Goal: Task Accomplishment & Management: Manage account settings

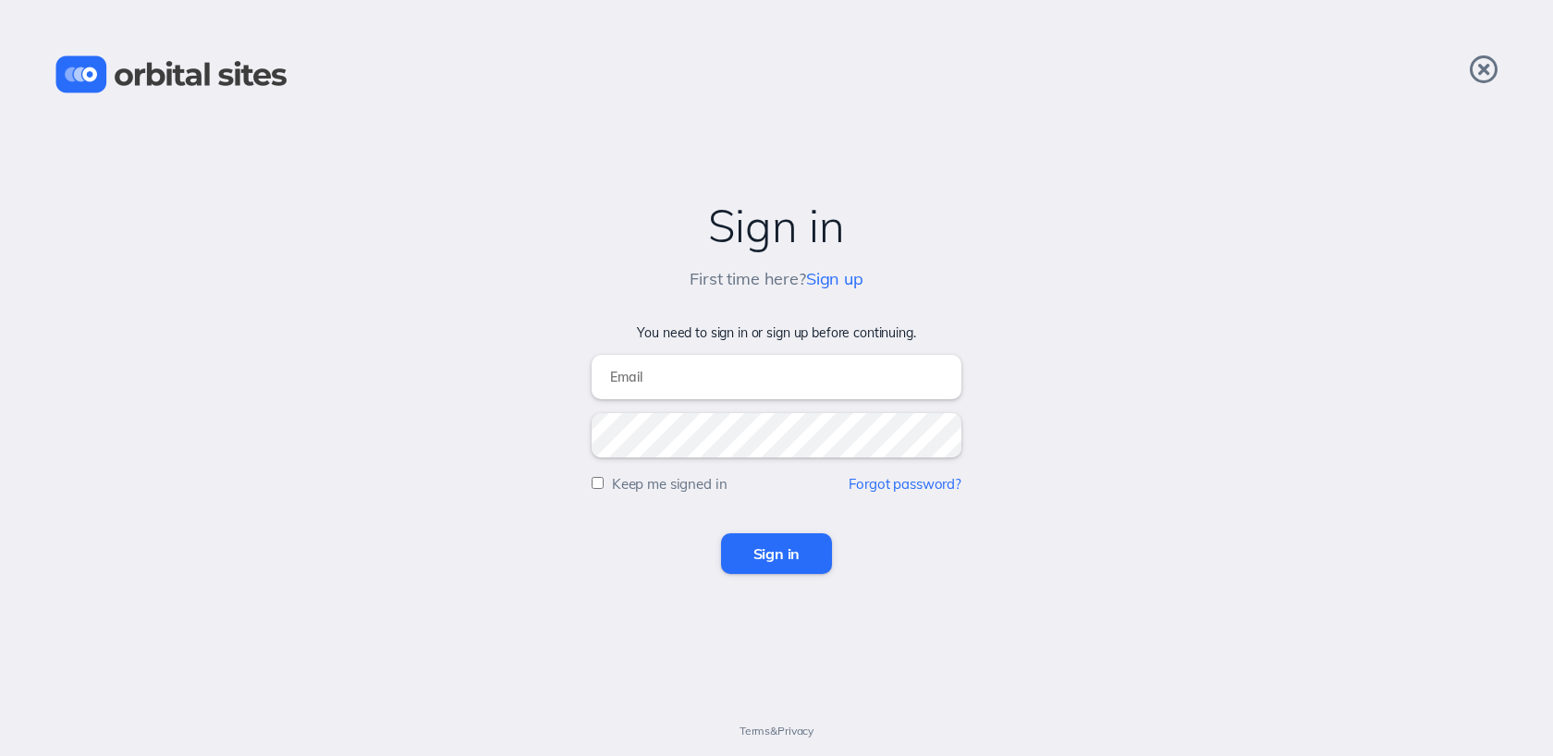
type input "[EMAIL_ADDRESS][DOMAIN_NAME]"
click at [795, 550] on input "Sign in" at bounding box center [777, 554] width 112 height 41
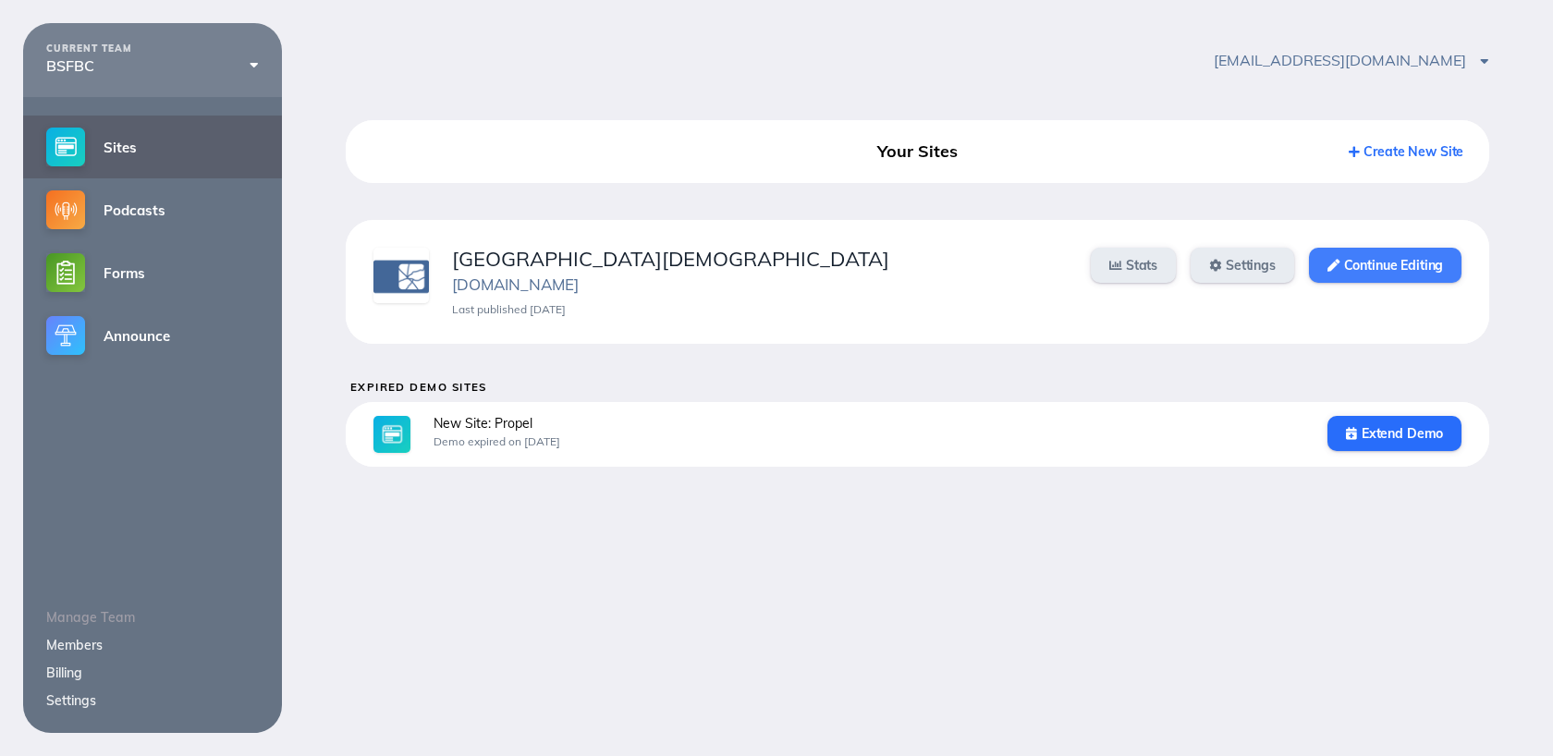
click at [1359, 268] on link "Continue Editing" at bounding box center [1385, 265] width 153 height 35
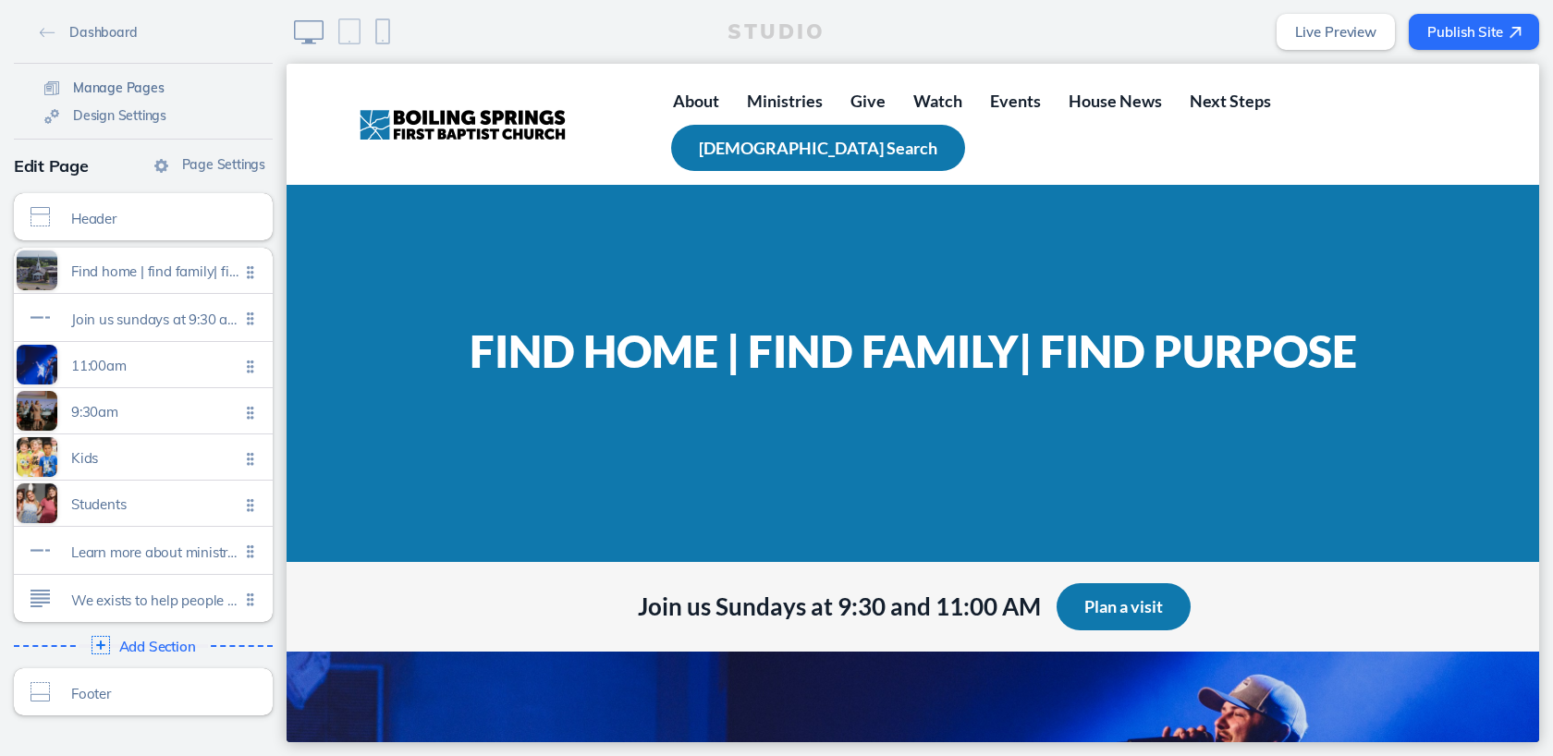
click at [148, 91] on span "Manage Pages" at bounding box center [119, 88] width 92 height 17
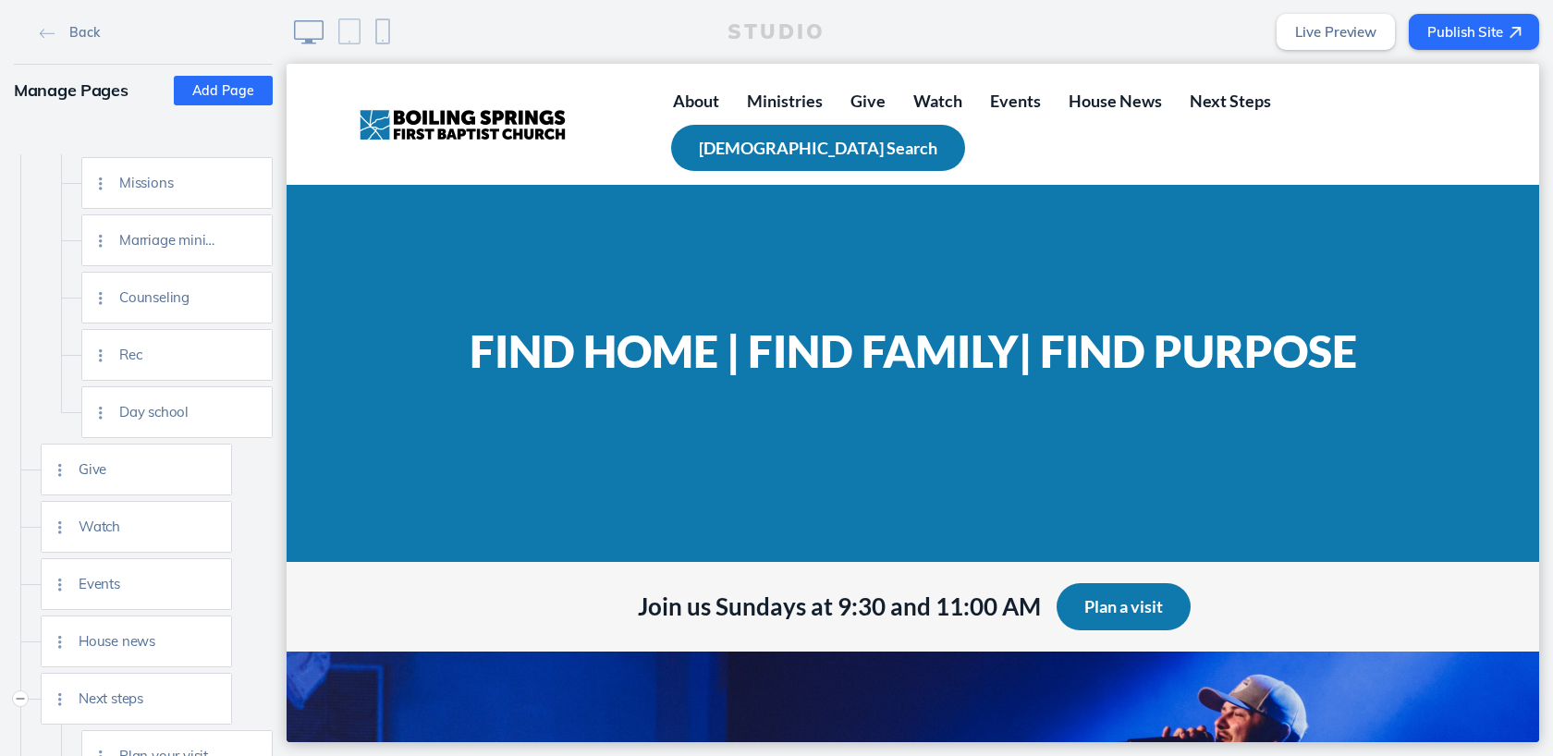
scroll to position [781, 0]
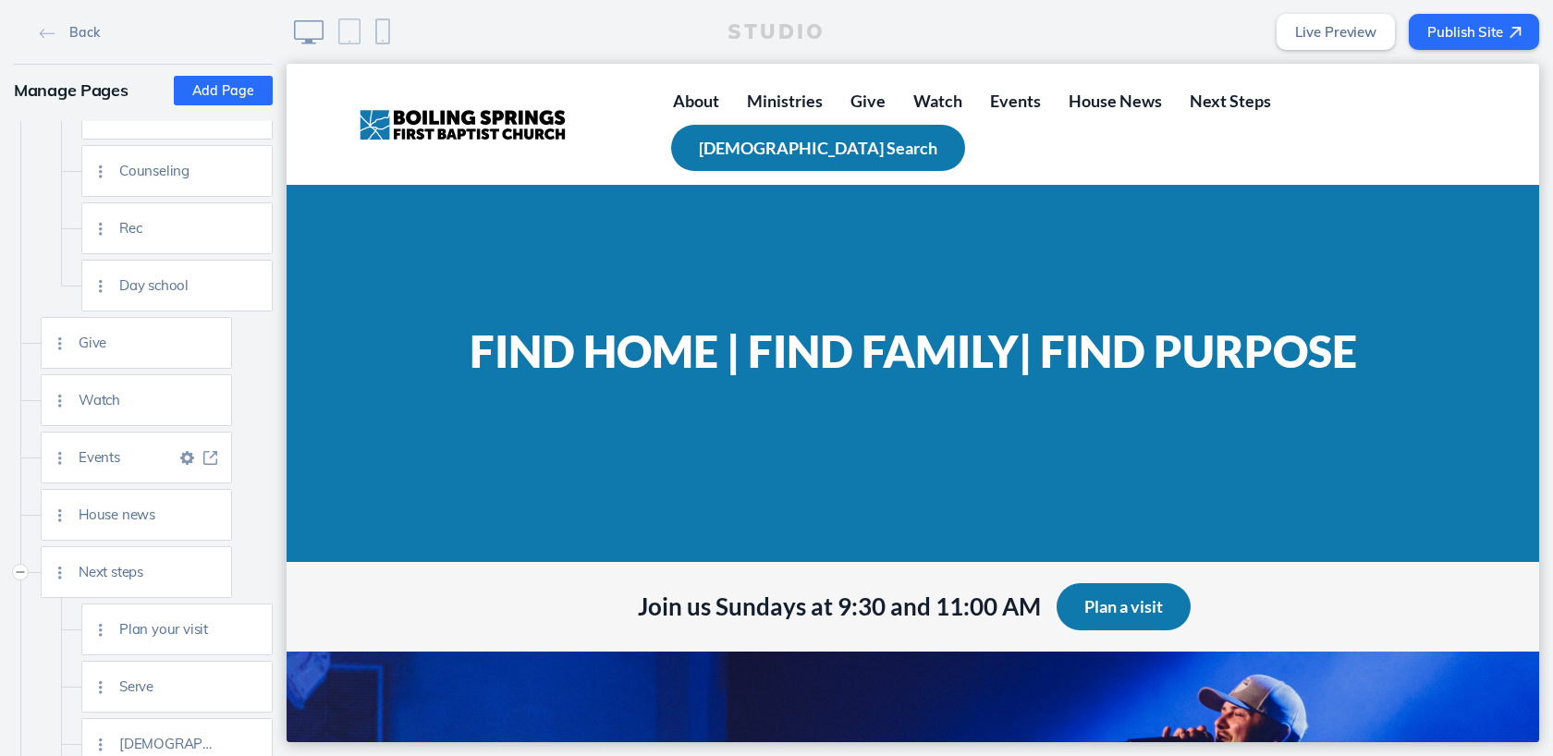
click at [209, 456] on img at bounding box center [210, 458] width 14 height 14
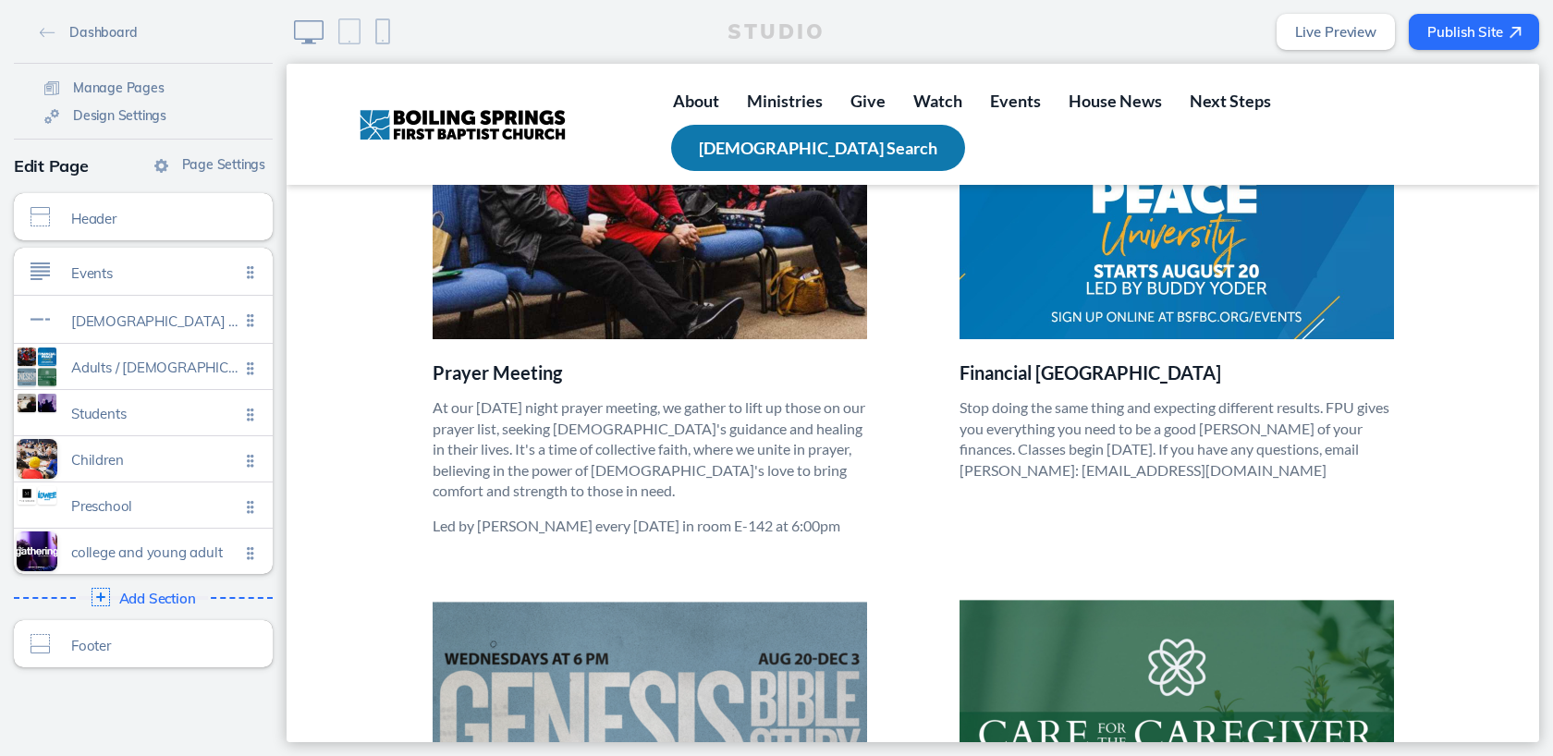
scroll to position [514, 0]
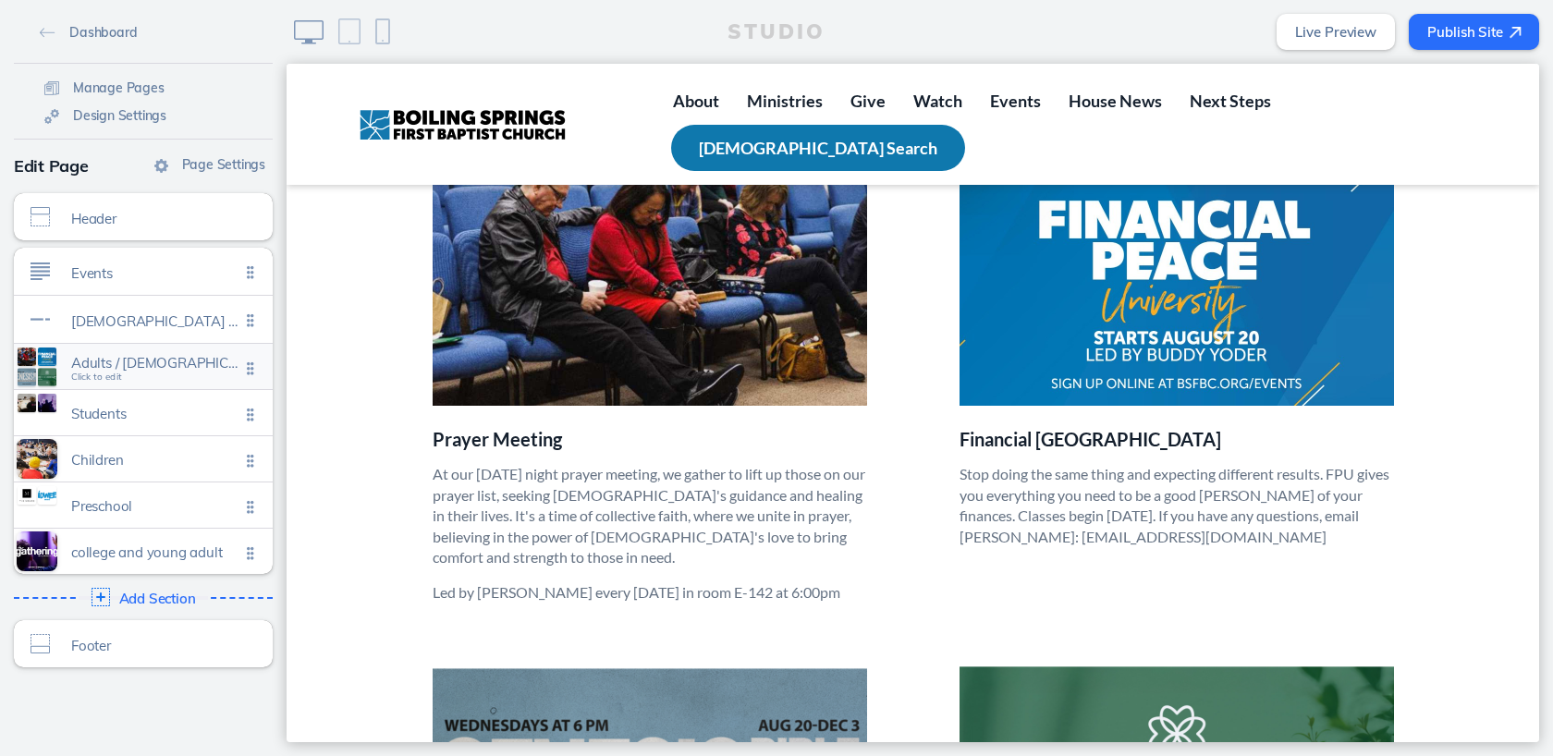
click at [107, 378] on span "Click to edit" at bounding box center [96, 377] width 51 height 11
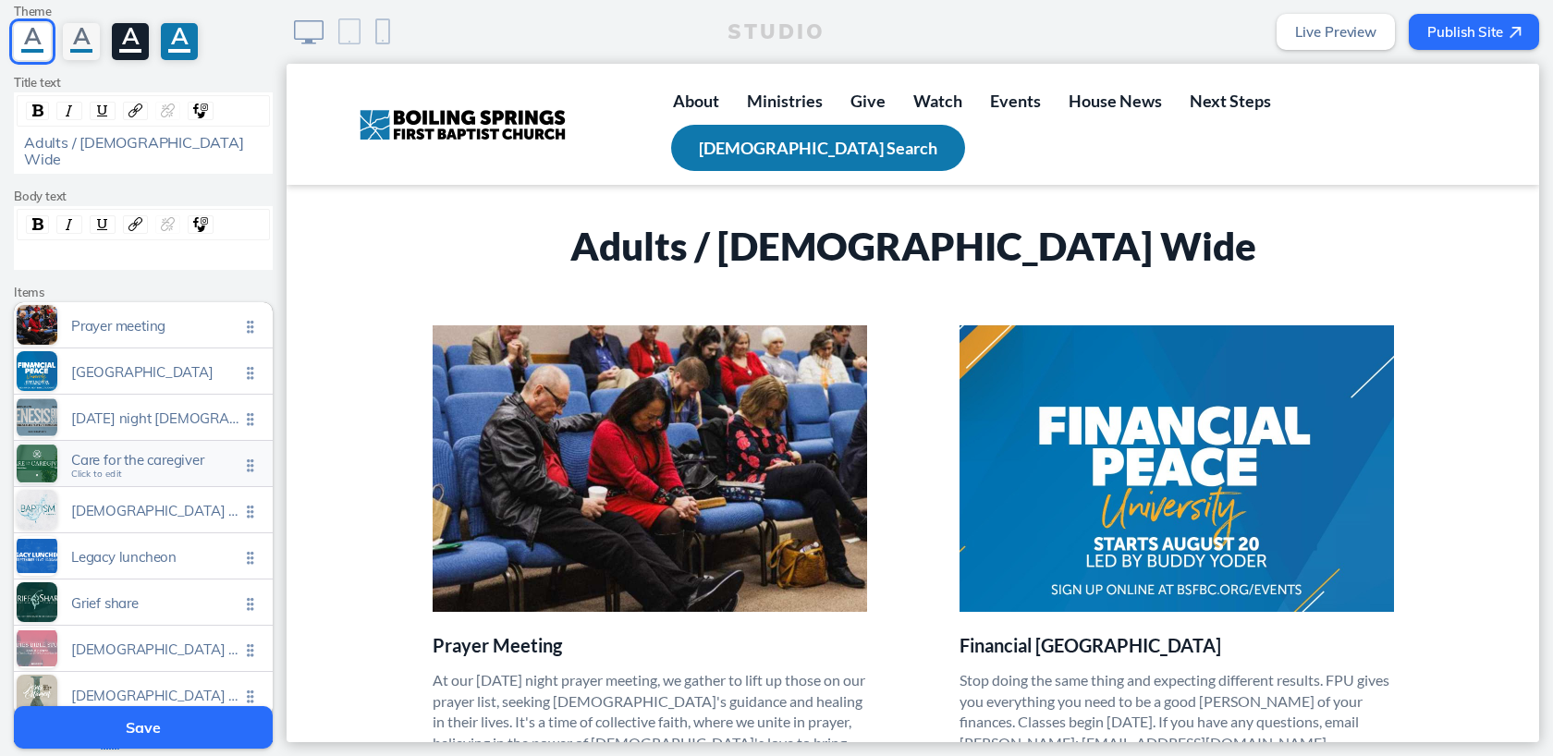
scroll to position [121, 0]
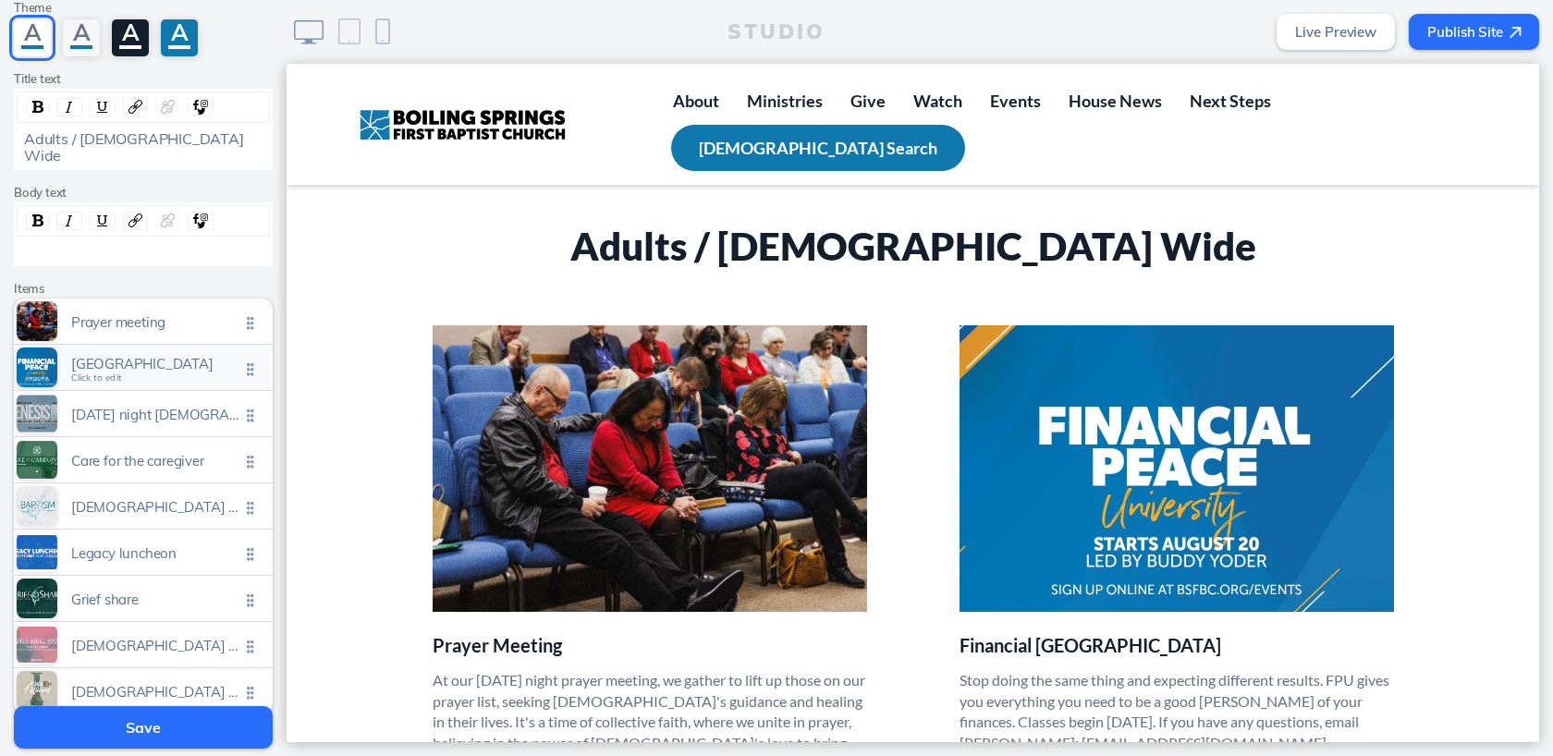
click at [116, 373] on span "Click to edit" at bounding box center [96, 378] width 51 height 11
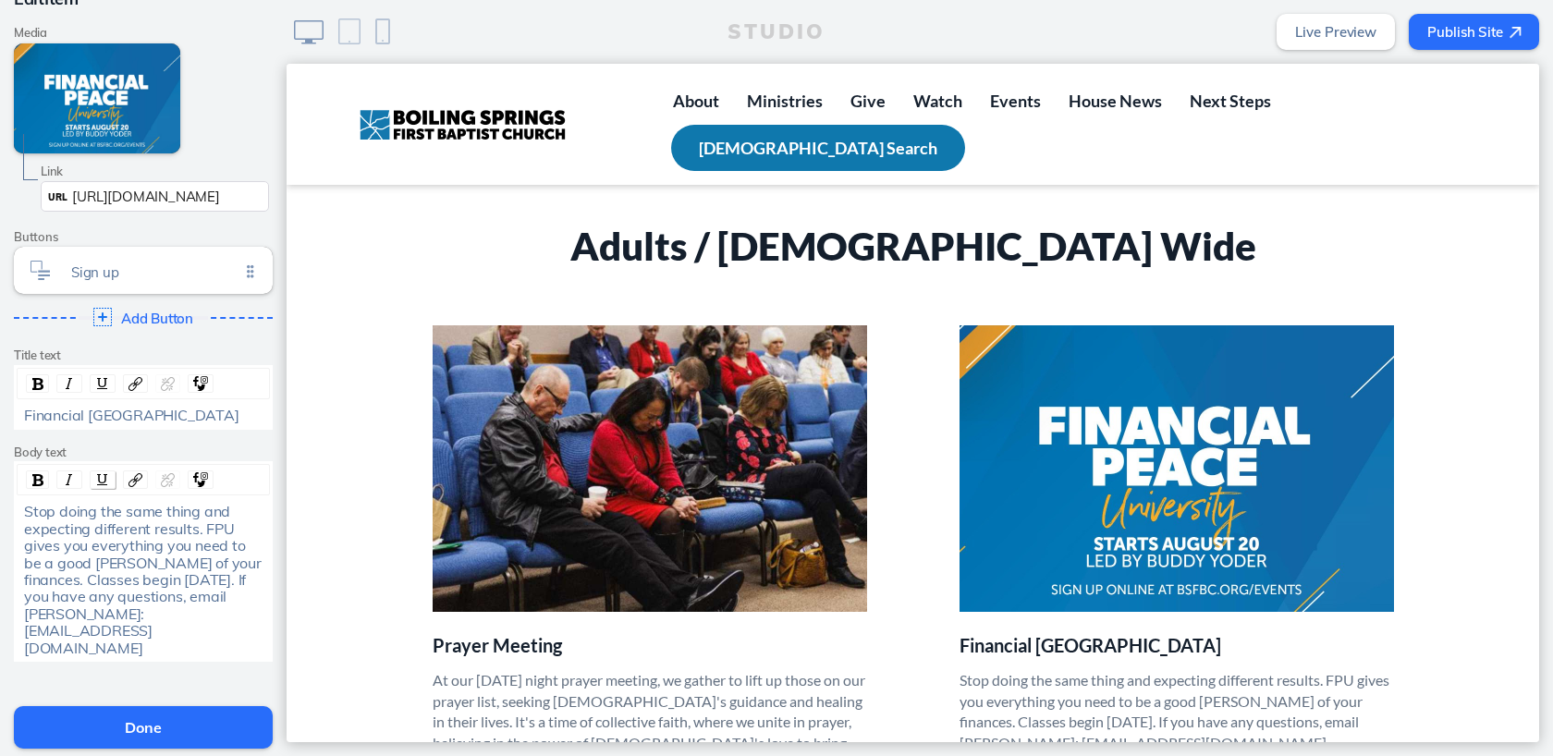
scroll to position [202, 0]
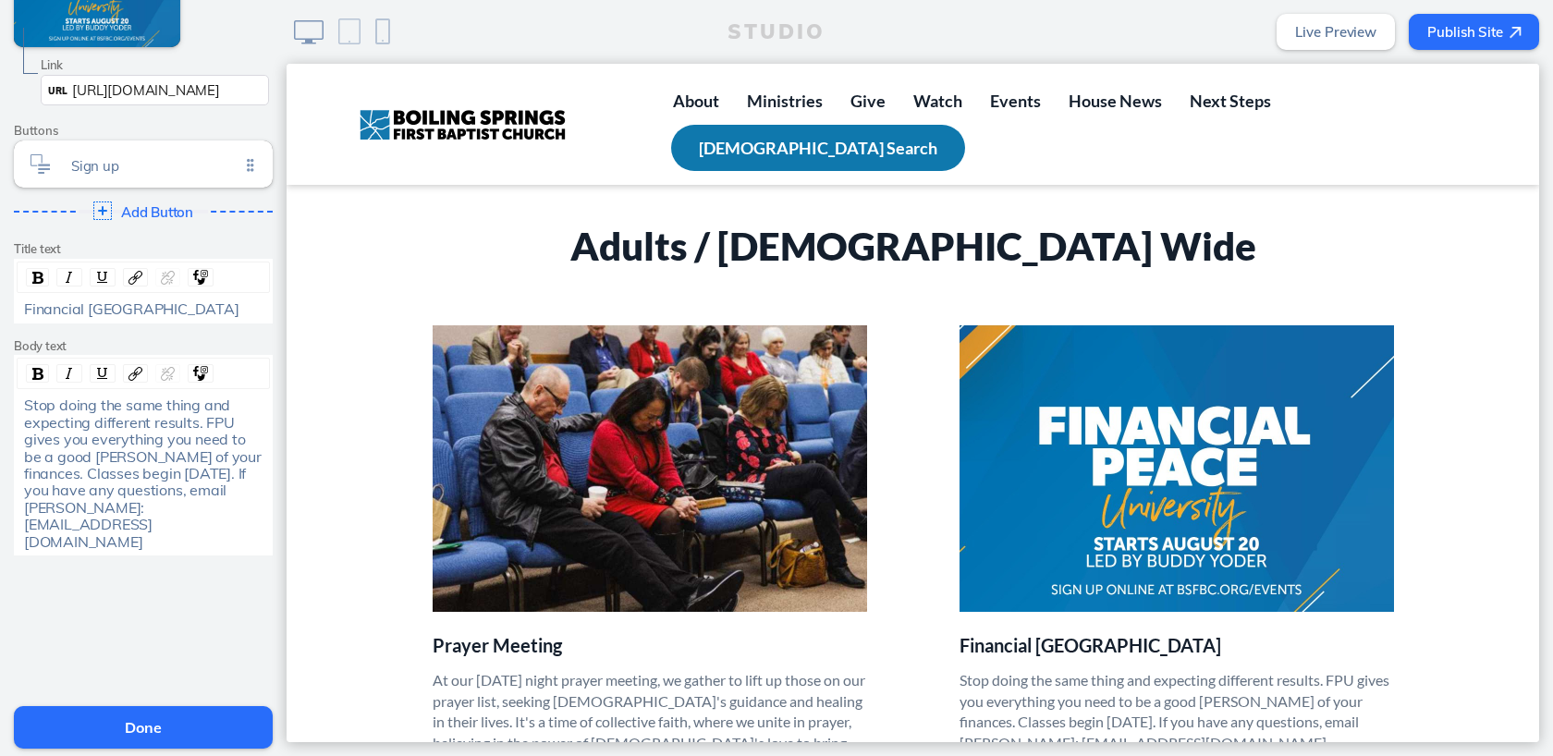
click at [62, 710] on span "Delete This Item" at bounding box center [83, 718] width 94 height 17
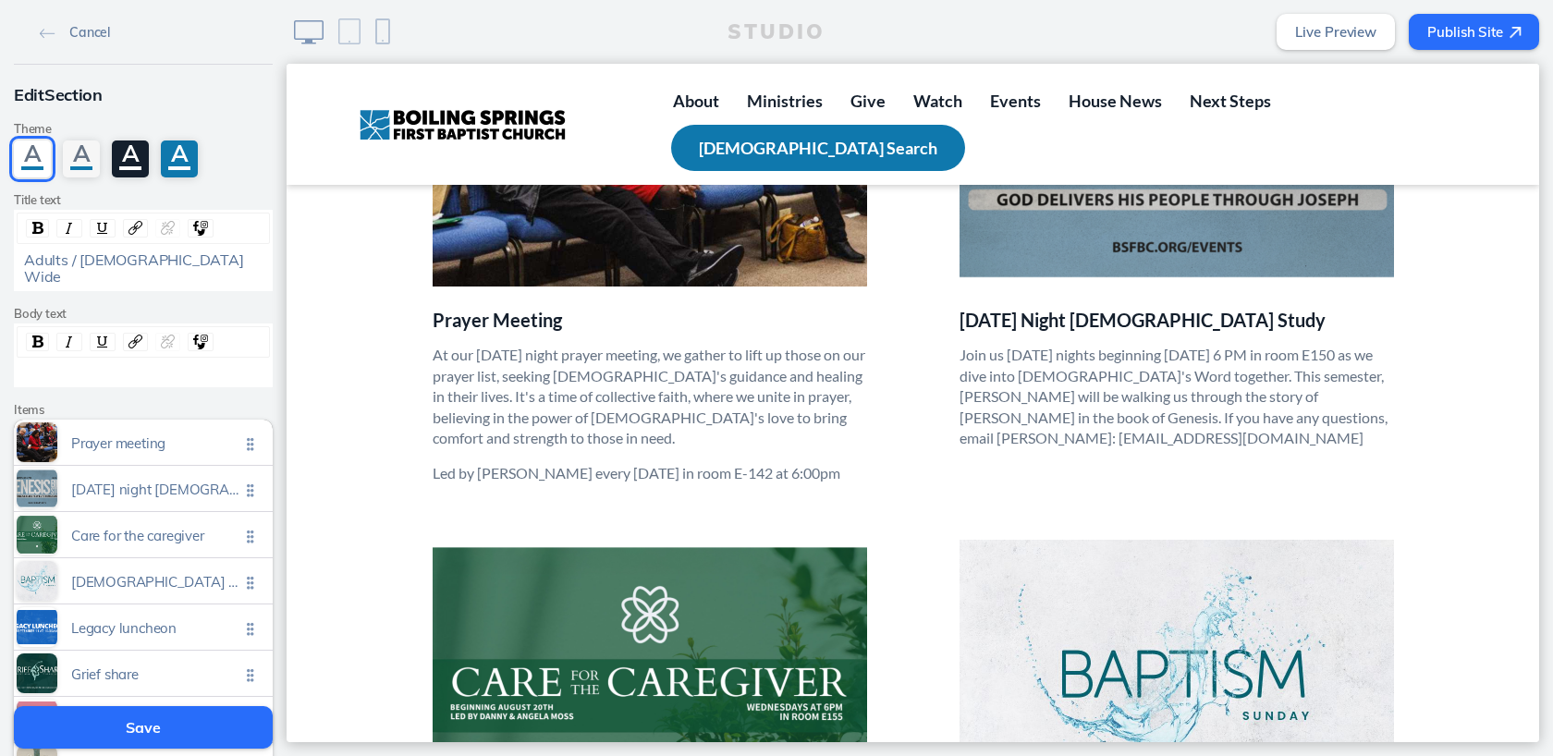
scroll to position [655, 0]
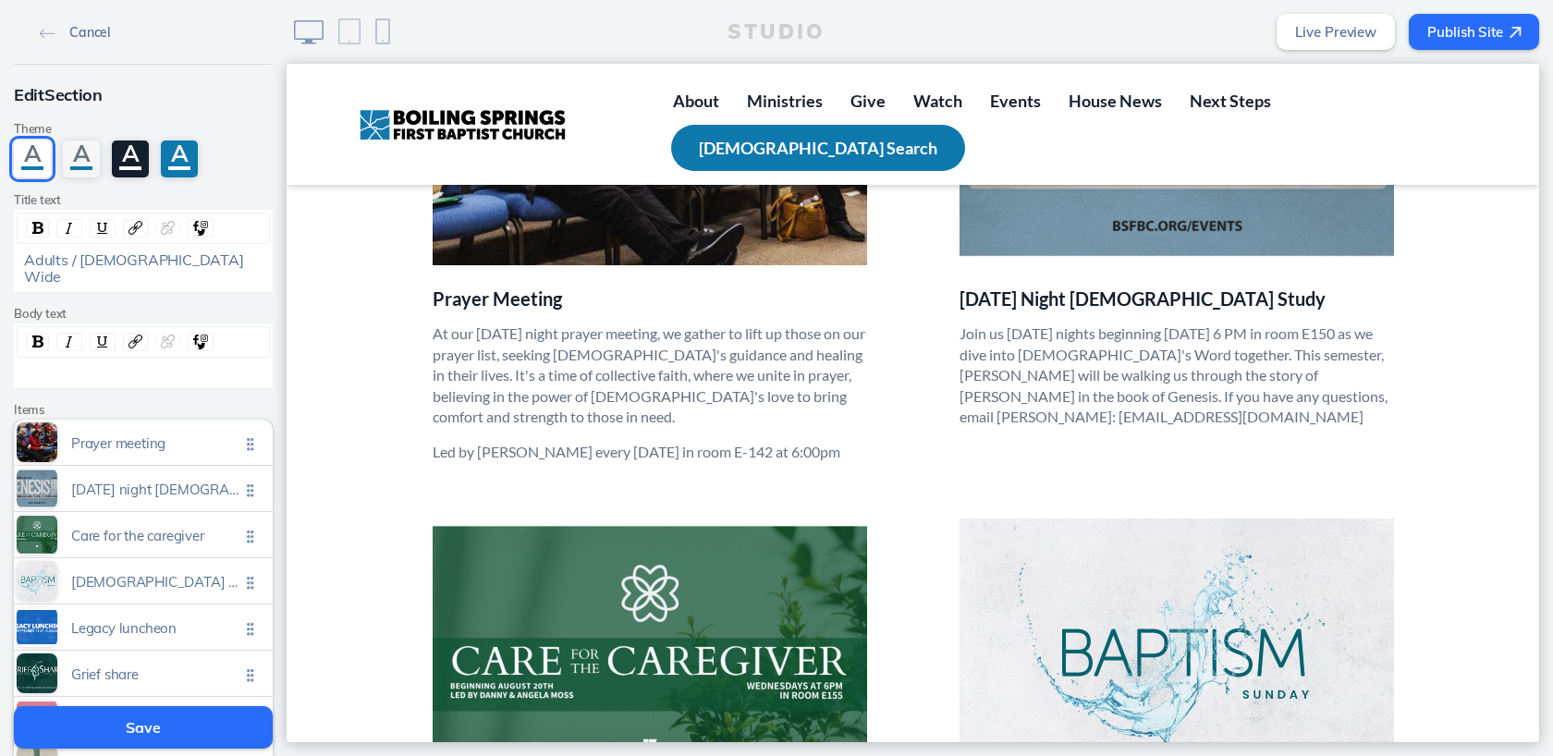
click at [45, 35] on img at bounding box center [48, 34] width 16 height 10
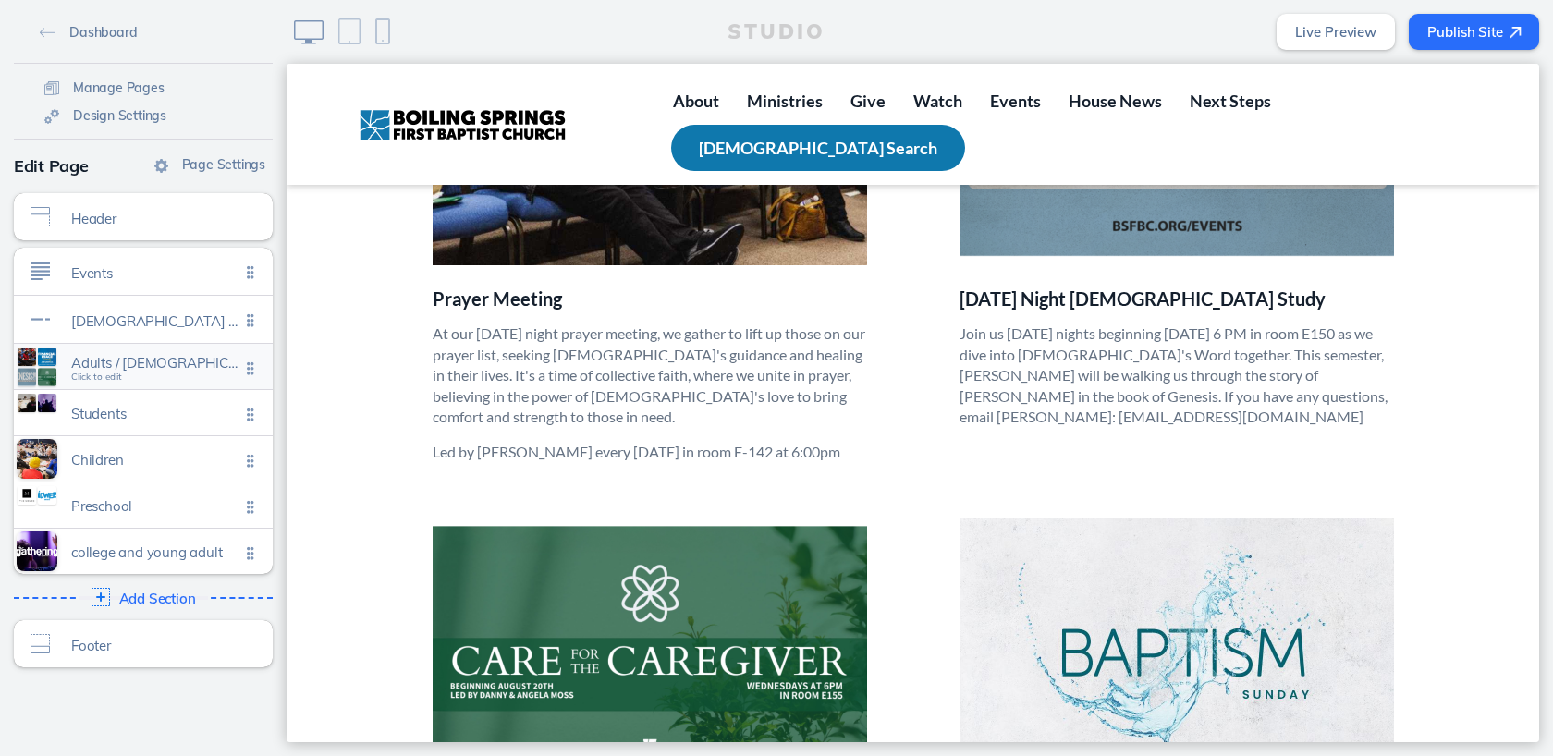
click at [98, 374] on span "Click to edit" at bounding box center [96, 377] width 51 height 11
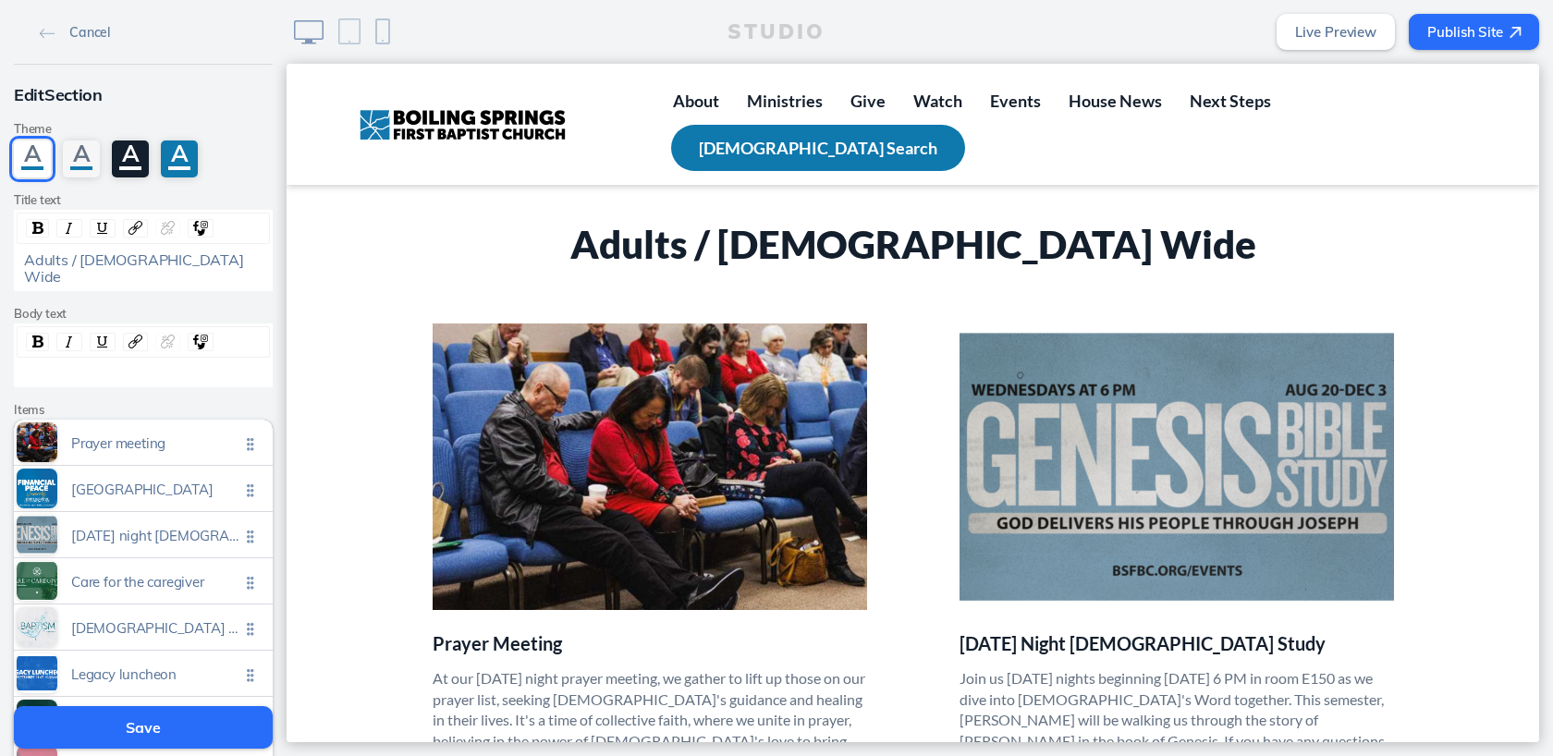
scroll to position [308, 0]
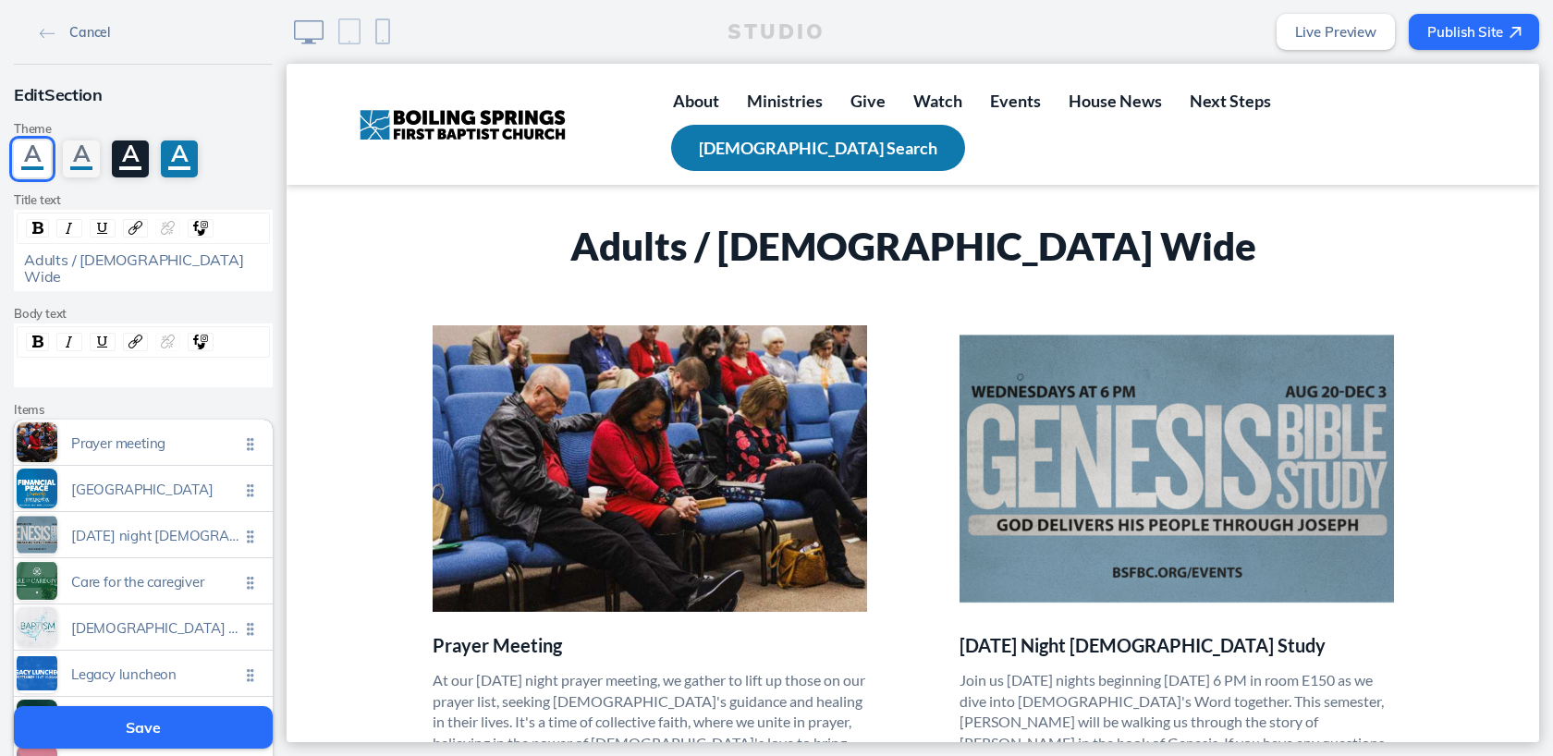
click at [64, 28] on link "Cancel" at bounding box center [74, 32] width 85 height 28
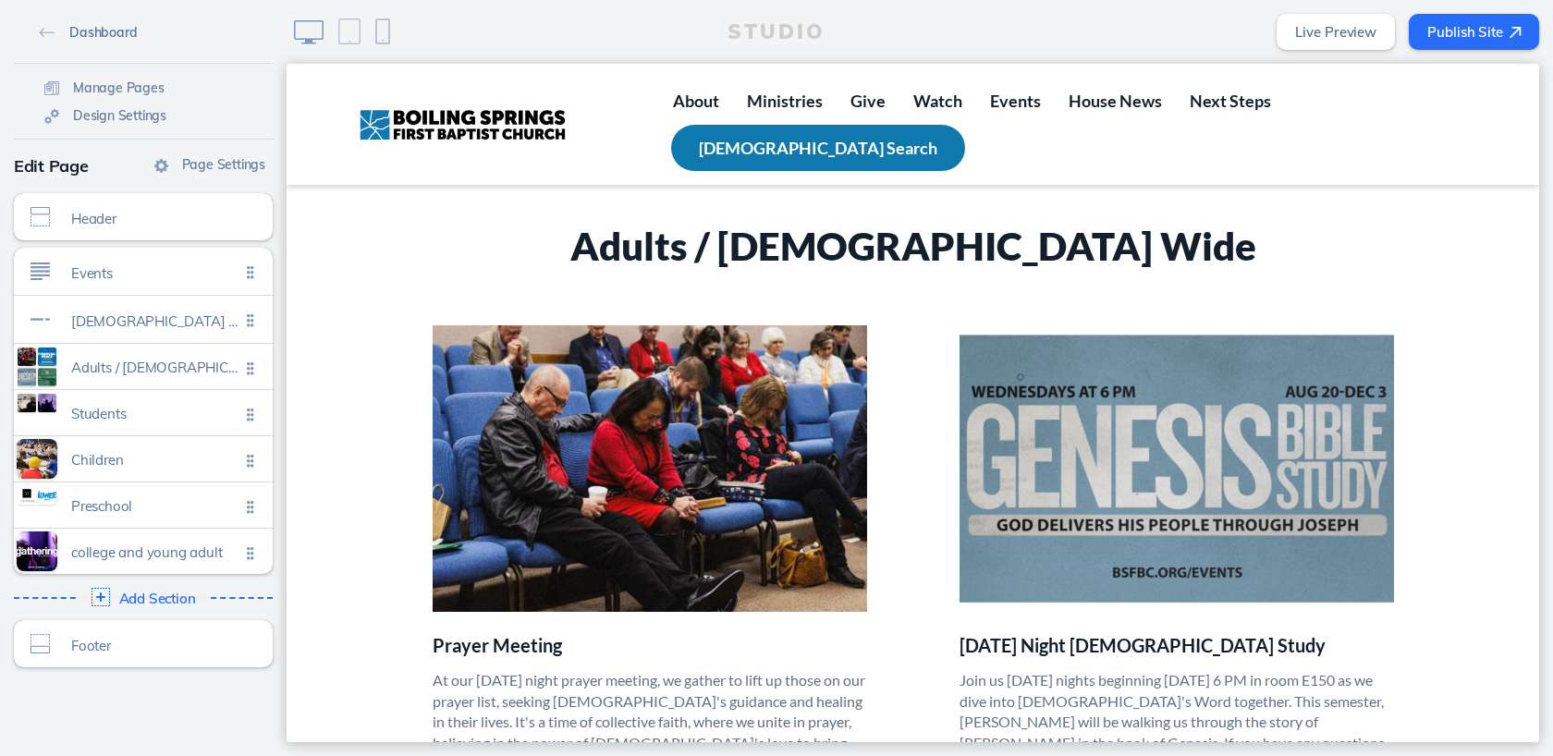
click at [43, 32] on img at bounding box center [48, 33] width 16 height 10
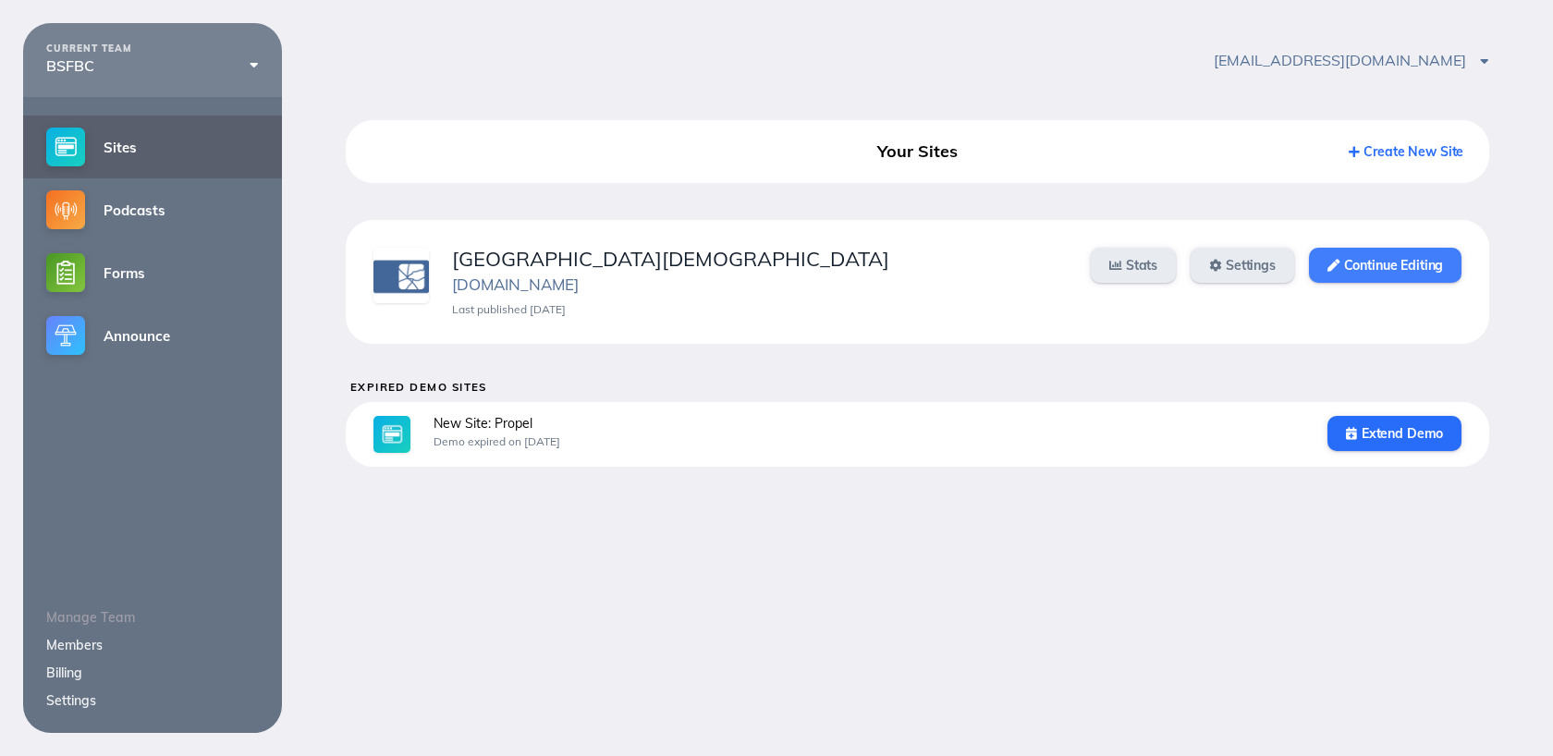
click at [1370, 257] on link "Continue Editing" at bounding box center [1385, 265] width 153 height 35
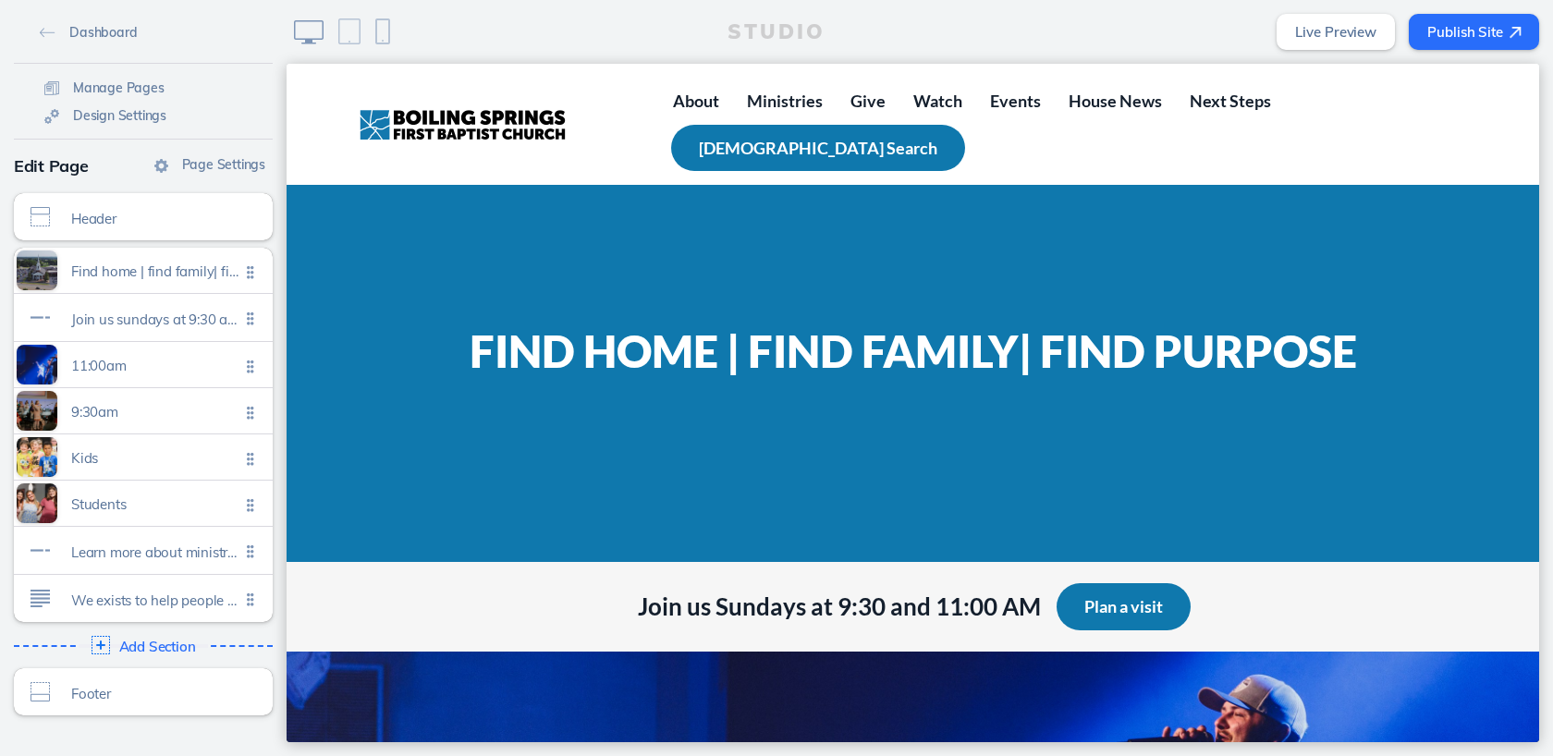
click at [139, 70] on div "Dashboard Manage Pages Design Settings" at bounding box center [143, 70] width 259 height 140
click at [139, 84] on span "Manage Pages" at bounding box center [119, 88] width 92 height 17
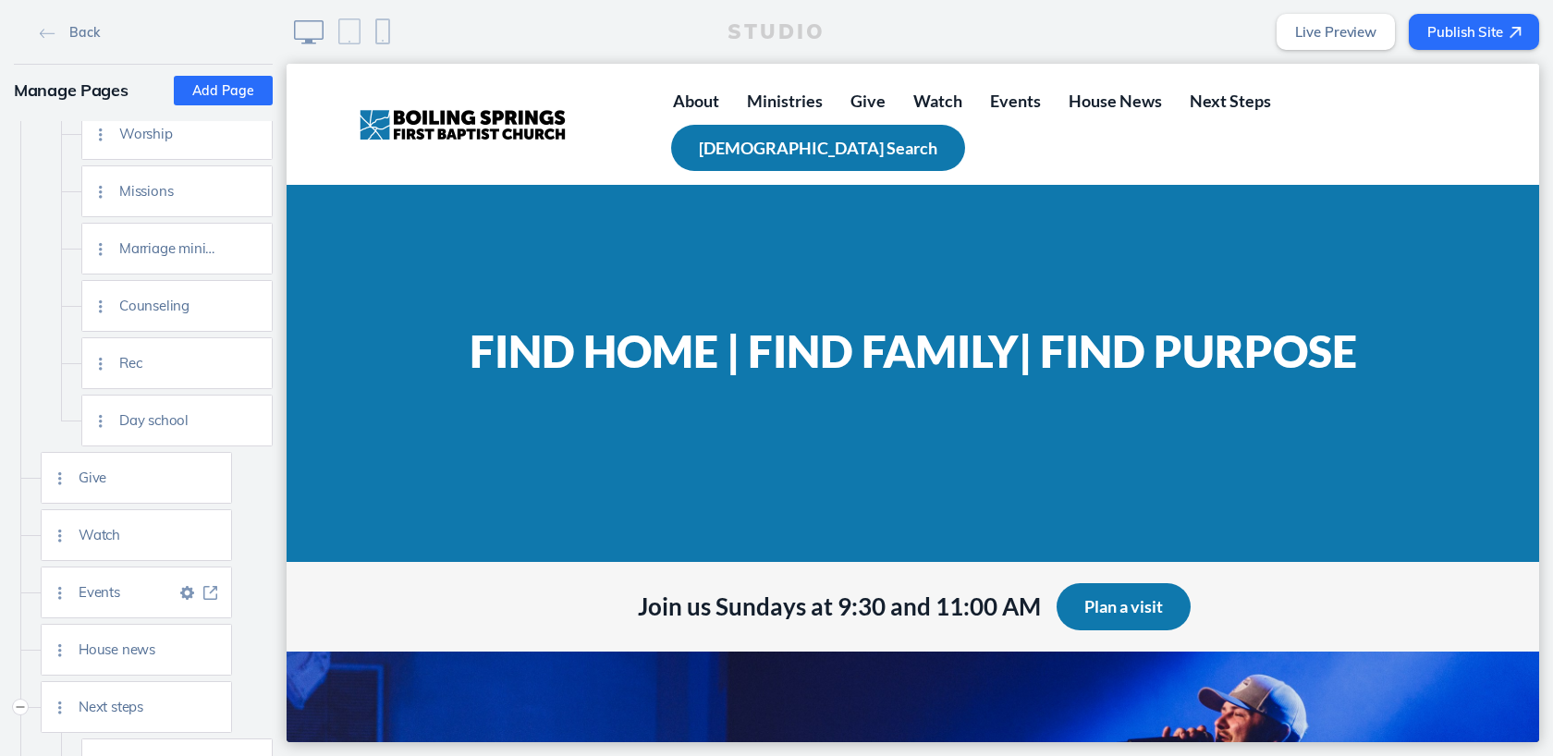
scroll to position [653, 0]
click at [210, 583] on img at bounding box center [210, 587] width 14 height 14
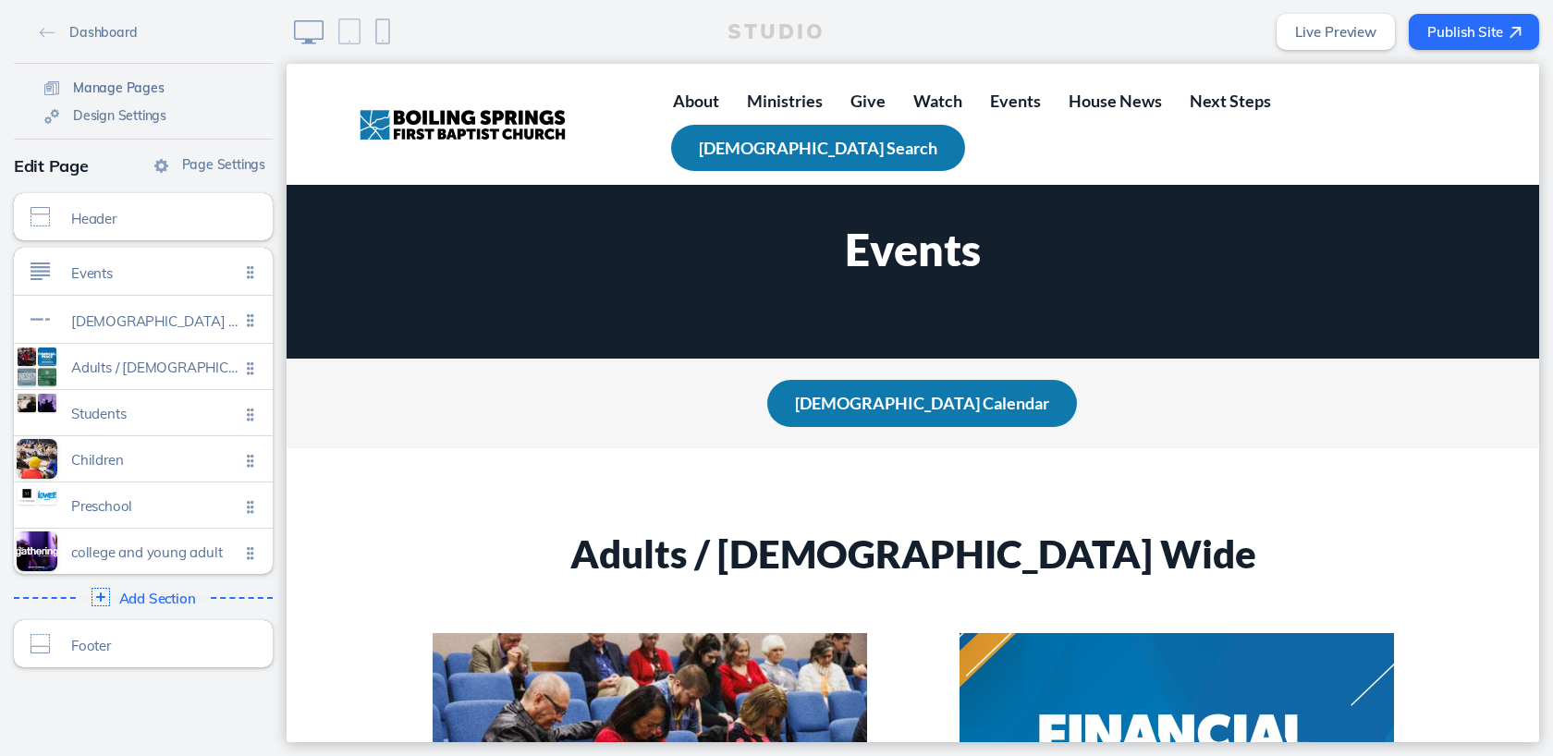
click at [111, 89] on span "Manage Pages" at bounding box center [119, 88] width 92 height 17
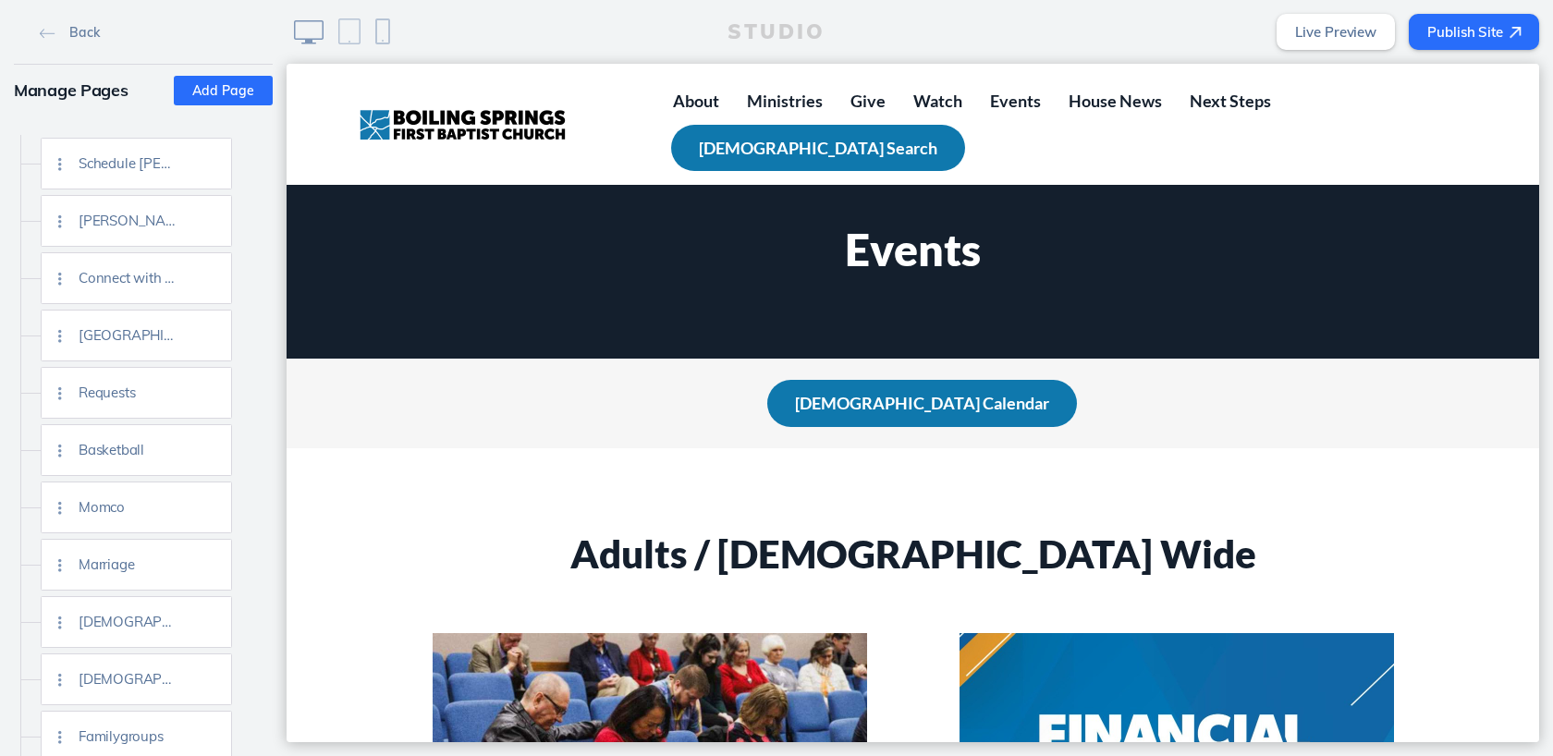
scroll to position [1686, 0]
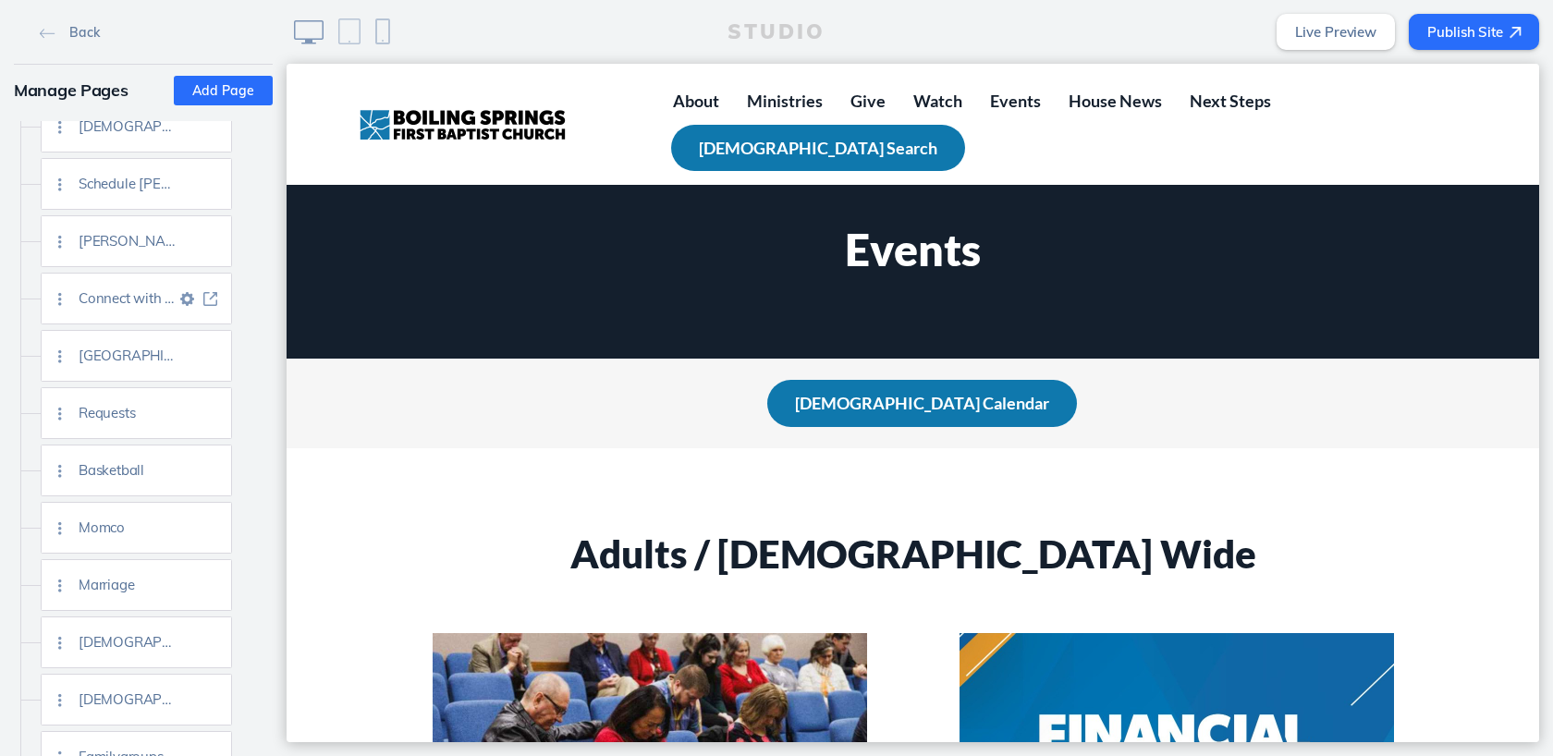
click at [215, 296] on img at bounding box center [210, 299] width 14 height 14
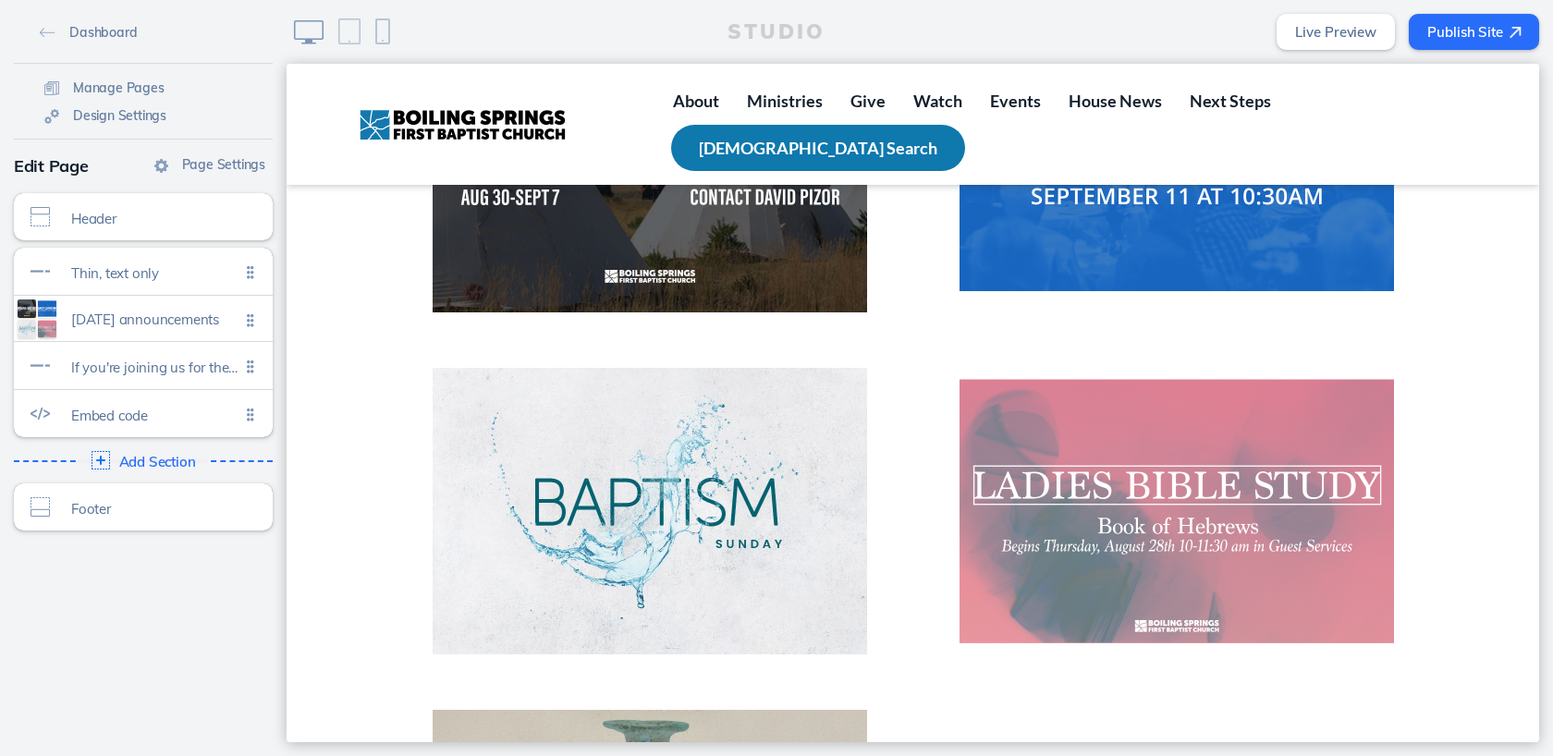
scroll to position [366, 0]
